Goal: Complete application form: Complete application form

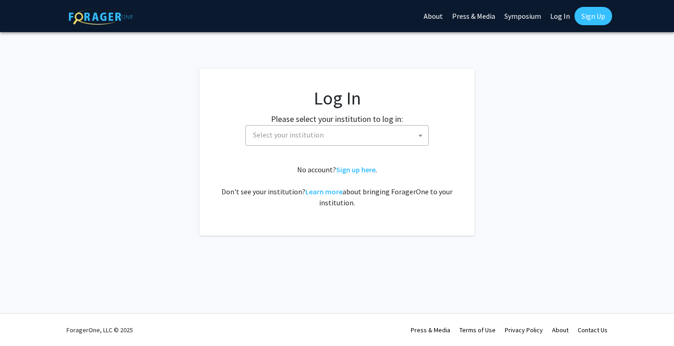
select select
click at [308, 137] on span "Select your institution" at bounding box center [288, 134] width 71 height 9
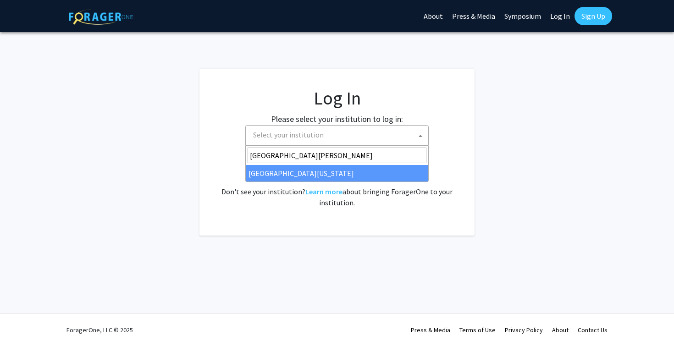
type input "University of Ken"
select select "13"
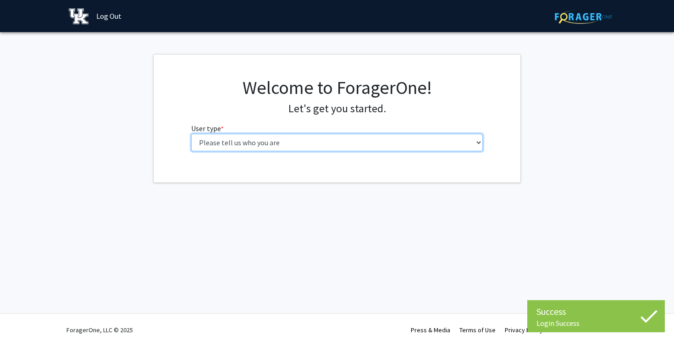
click at [416, 139] on select "Please tell us who you are Undergraduate Student Master's Student Doctoral Cand…" at bounding box center [337, 142] width 292 height 17
select select "1: undergrad"
click at [191, 134] on select "Please tell us who you are Undergraduate Student Master's Student Doctoral Cand…" at bounding box center [337, 142] width 292 height 17
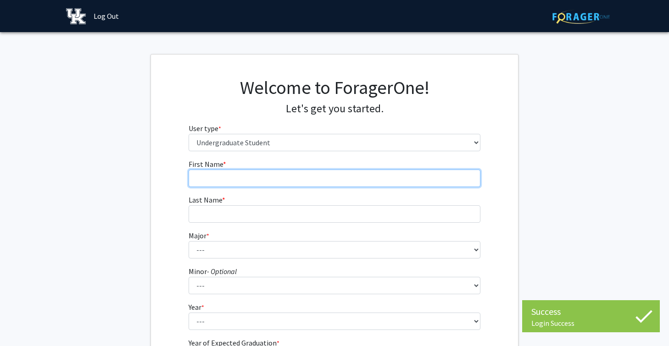
click at [418, 182] on input "First Name * required" at bounding box center [335, 178] width 292 height 17
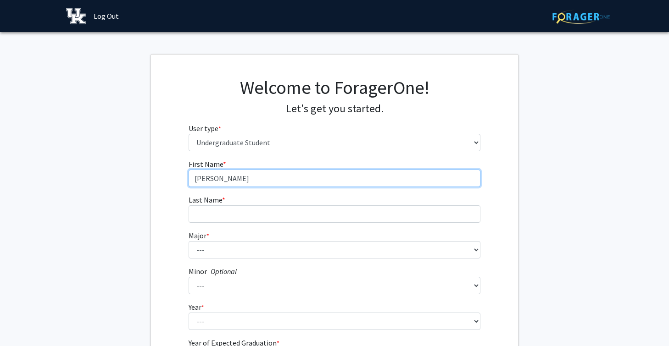
type input "[PERSON_NAME]"
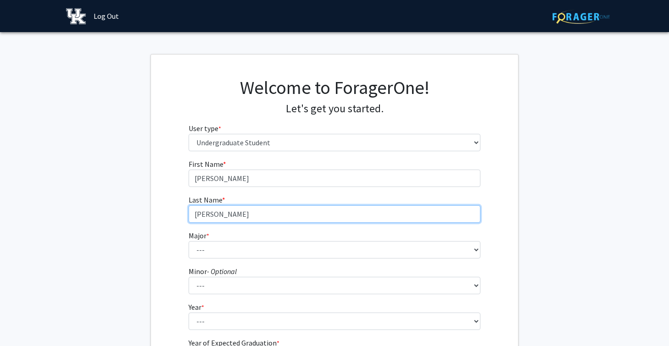
type input "[PERSON_NAME]"
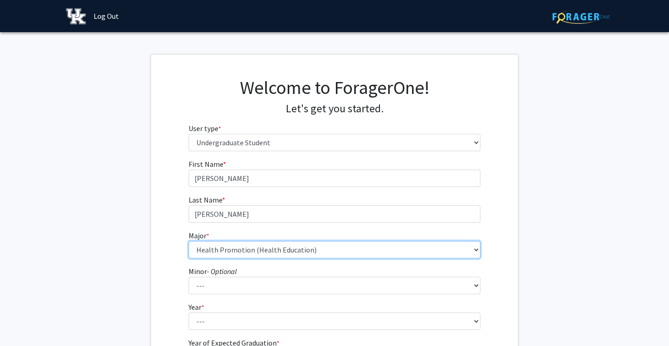
select select "64: 900"
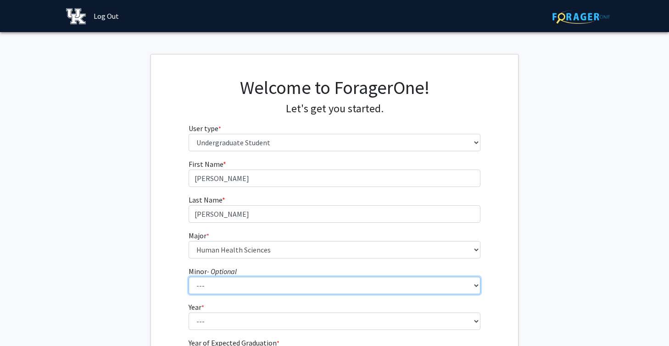
click at [275, 285] on select "--- African American & Africana Studies Agricultural Economics American Studies…" at bounding box center [335, 285] width 292 height 17
click at [189, 277] on select "--- African American & Africana Studies Agricultural Economics American Studies…" at bounding box center [335, 285] width 292 height 17
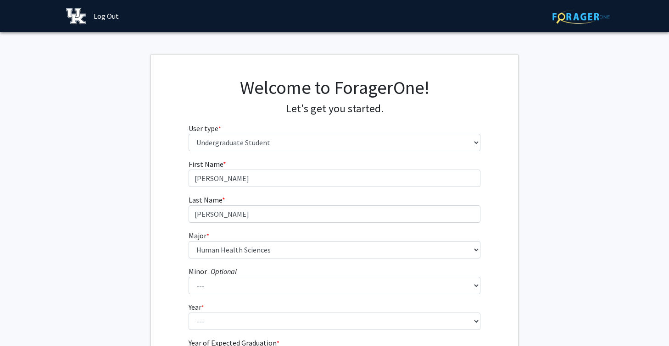
click at [130, 259] on fg-get-started "Welcome to ForagerOne! Let's get you started. User type * required Please tell …" at bounding box center [334, 235] width 669 height 362
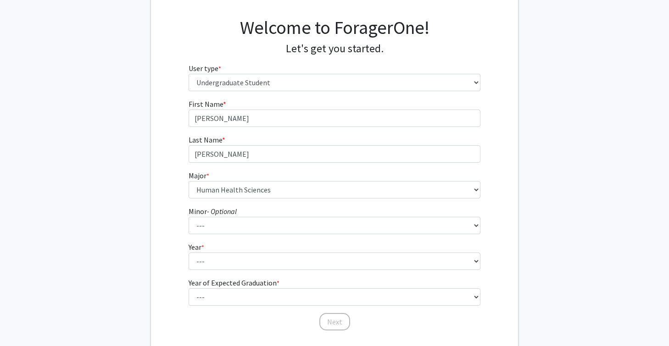
scroll to position [69, 0]
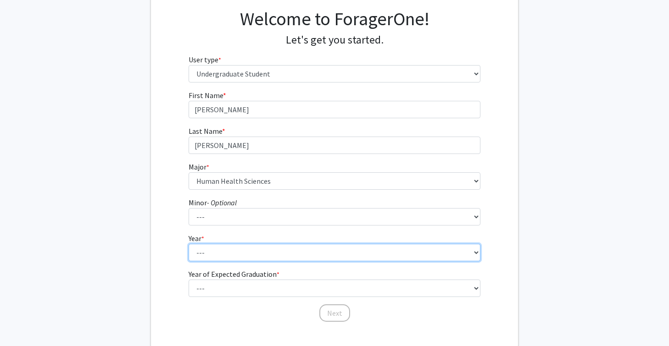
click at [229, 250] on select "--- First-year Sophomore Junior Senior Postbaccalaureate Certificate" at bounding box center [335, 252] width 292 height 17
select select "1: first-year"
click at [189, 244] on select "--- First-year Sophomore Junior Senior Postbaccalaureate Certificate" at bounding box center [335, 252] width 292 height 17
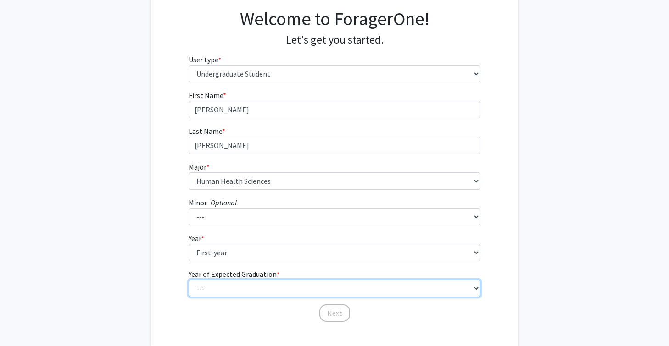
click at [221, 288] on select "--- 2025 2026 2027 2028 2029 2030 2031 2032 2033 2034" at bounding box center [335, 288] width 292 height 17
select select "5: 2029"
click at [189, 280] on select "--- 2025 2026 2027 2028 2029 2030 2031 2032 2033 2034" at bounding box center [335, 288] width 292 height 17
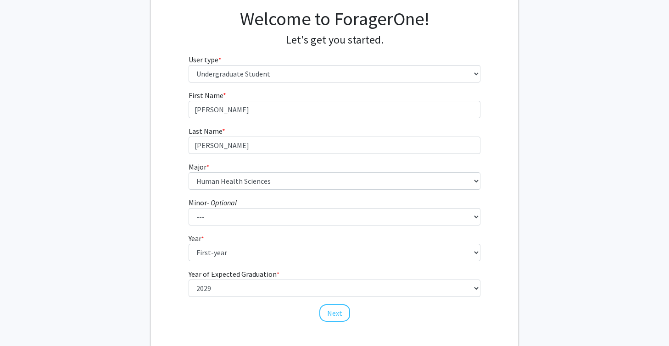
click at [139, 300] on fg-get-started "Welcome to ForagerOne! Let's get you started. User type * required Please tell …" at bounding box center [334, 166] width 669 height 362
click at [335, 312] on button "Next" at bounding box center [334, 313] width 31 height 17
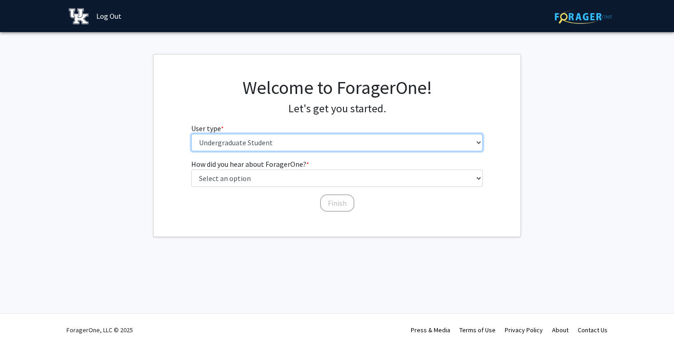
click at [330, 138] on select "Please tell us who you are Undergraduate Student Master's Student Doctoral Cand…" at bounding box center [337, 142] width 292 height 17
click at [191, 134] on select "Please tell us who you are Undergraduate Student Master's Student Doctoral Cand…" at bounding box center [337, 142] width 292 height 17
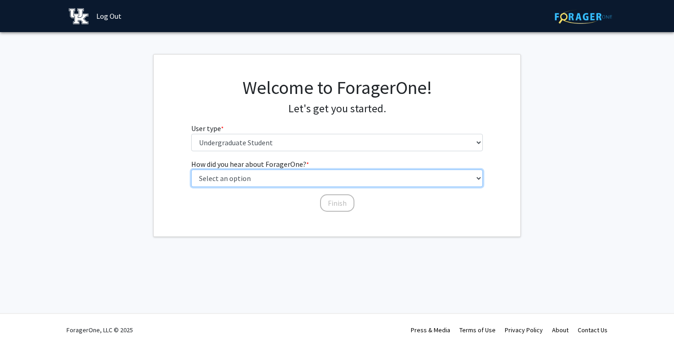
click at [308, 175] on select "Select an option Peer/student recommendation Faculty/staff recommendation Unive…" at bounding box center [337, 178] width 292 height 17
select select "2: faculty_recommendation"
click at [191, 170] on select "Select an option Peer/student recommendation Faculty/staff recommendation Unive…" at bounding box center [337, 178] width 292 height 17
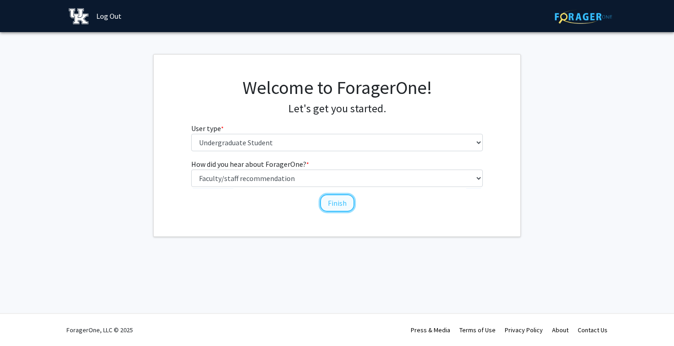
click at [334, 204] on button "Finish" at bounding box center [337, 202] width 34 height 17
